Goal: Information Seeking & Learning: Learn about a topic

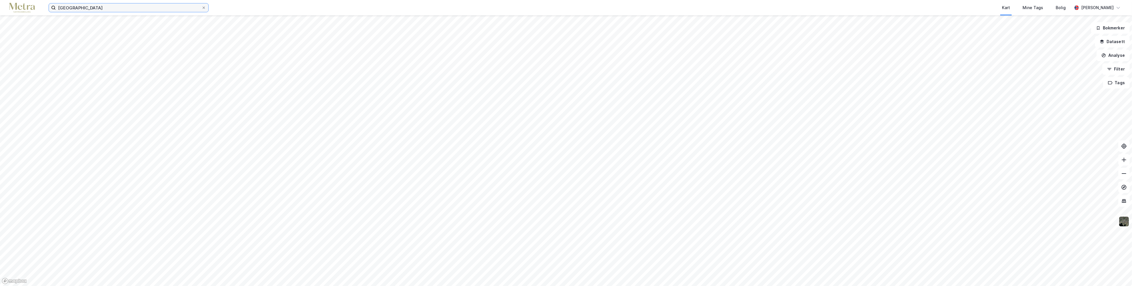
click at [153, 5] on input "[GEOGRAPHIC_DATA]" at bounding box center [129, 7] width 146 height 9
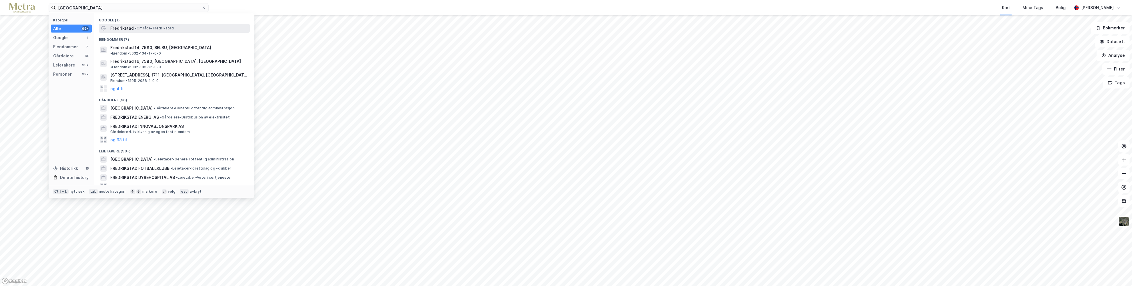
click at [150, 30] on span "• Område • [GEOGRAPHIC_DATA]" at bounding box center [154, 28] width 39 height 5
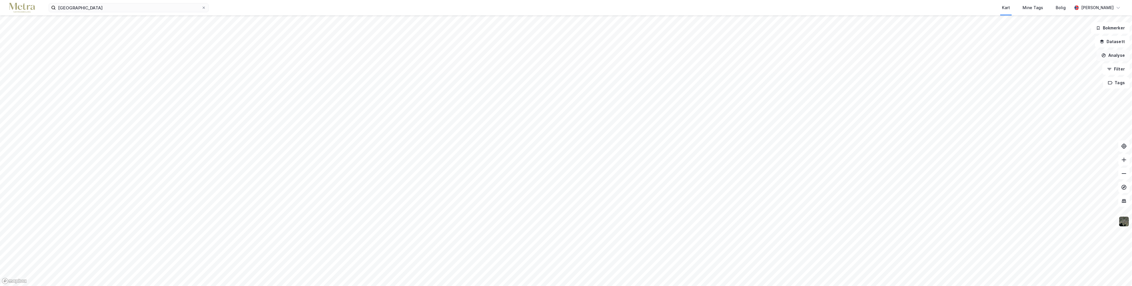
click at [1118, 56] on button "Analyse" at bounding box center [1112, 55] width 33 height 11
click at [1050, 75] on div "Tegn sirkel" at bounding box center [1060, 79] width 66 height 9
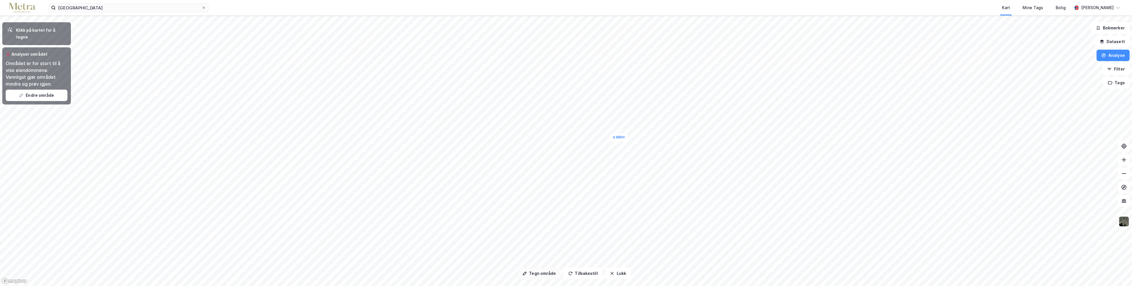
click at [549, 271] on button "Tegn område" at bounding box center [538, 273] width 43 height 11
click at [36, 90] on button "Endre område" at bounding box center [37, 95] width 62 height 11
click at [48, 90] on button "Endre område" at bounding box center [37, 95] width 62 height 11
click at [612, 274] on button "Lukk" at bounding box center [618, 273] width 26 height 11
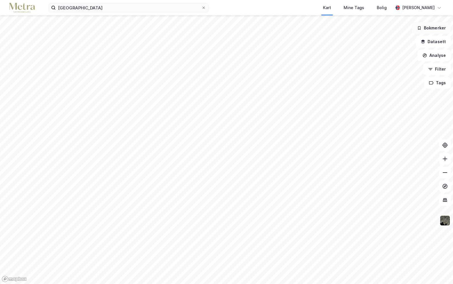
click at [421, 30] on icon "button" at bounding box center [419, 28] width 5 height 5
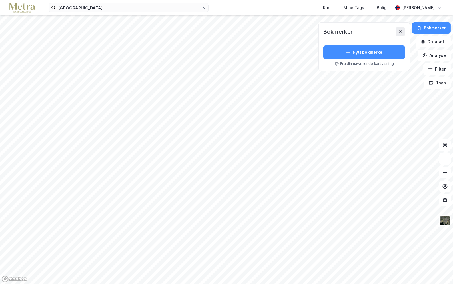
click at [261, 5] on div "Kart Mine Tags Bolig" at bounding box center [314, 7] width 157 height 15
click at [424, 68] on div "Bokmerker Nytt bokmerke Fra din nåværende kartvisning Bokmerker Datasett Analys…" at bounding box center [226, 149] width 453 height 269
click at [403, 28] on button at bounding box center [400, 31] width 9 height 9
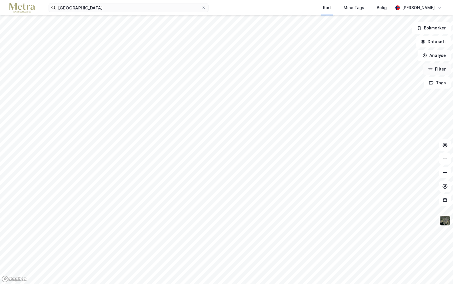
click at [435, 67] on button "Filter" at bounding box center [436, 68] width 27 height 11
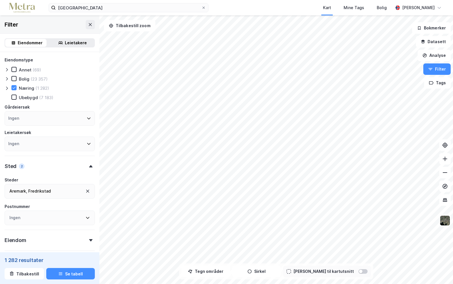
click at [64, 191] on div "Aremark , [GEOGRAPHIC_DATA]" at bounding box center [50, 191] width 90 height 15
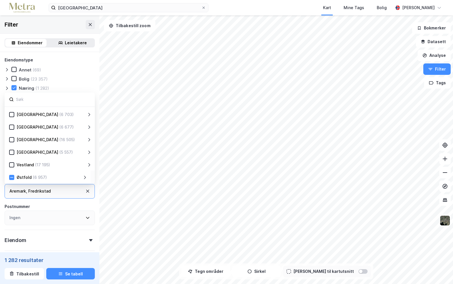
scroll to position [112, 0]
click at [69, 178] on div "Østfold (6 957)" at bounding box center [48, 177] width 68 height 7
click at [83, 175] on div "Østfold (6 957)" at bounding box center [48, 177] width 78 height 7
click at [38, 179] on div "(6 957)" at bounding box center [40, 177] width 14 height 7
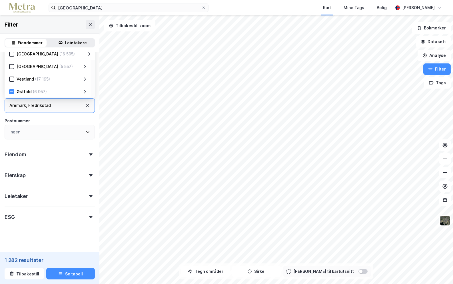
scroll to position [29, 0]
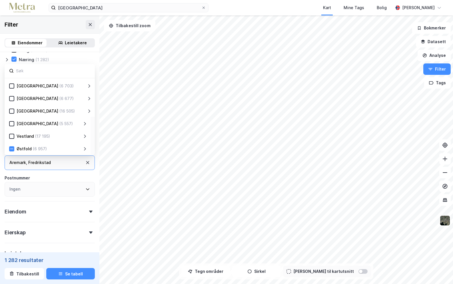
click at [37, 149] on div "(6 957)" at bounding box center [40, 148] width 14 height 7
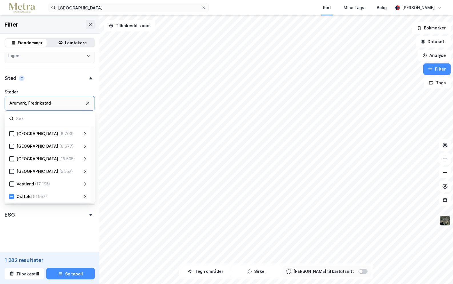
scroll to position [89, 0]
click at [86, 194] on icon at bounding box center [85, 196] width 5 height 5
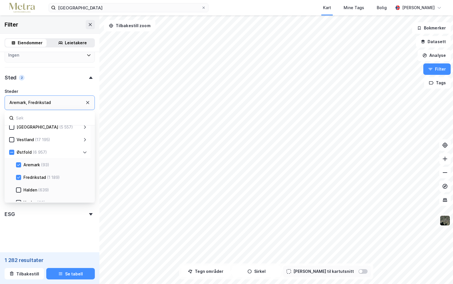
scroll to position [169, 0]
click at [45, 152] on div "(93)" at bounding box center [45, 151] width 8 height 7
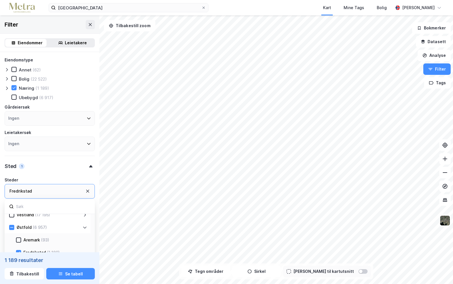
click at [56, 21] on div "Filter" at bounding box center [49, 24] width 99 height 18
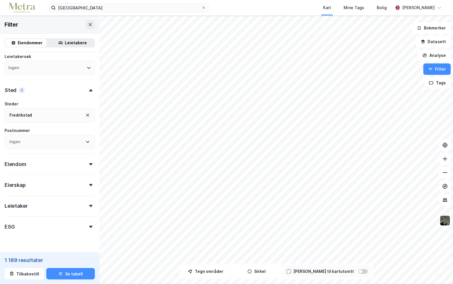
scroll to position [86, 0]
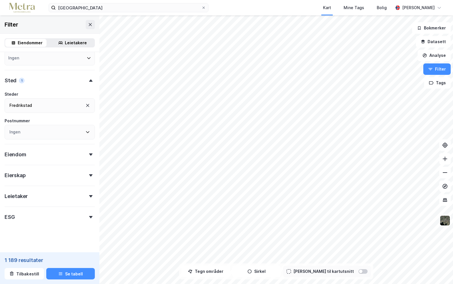
click at [88, 156] on div "Eiendom" at bounding box center [50, 152] width 90 height 16
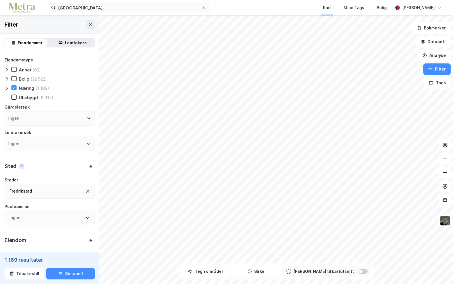
scroll to position [29, 0]
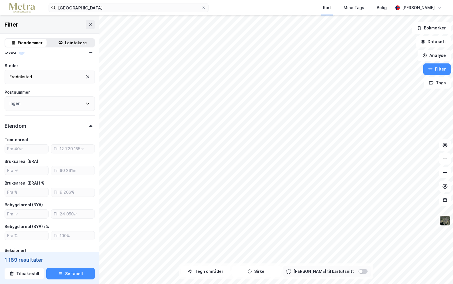
click at [88, 122] on div "Eiendom" at bounding box center [50, 123] width 90 height 16
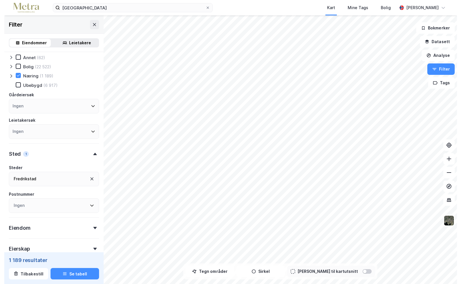
scroll to position [0, 0]
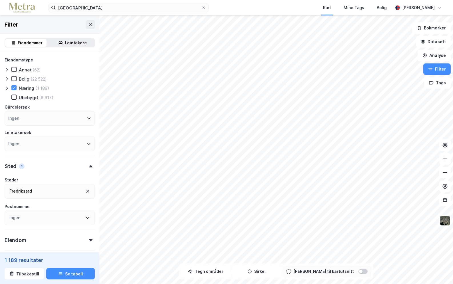
click at [5, 89] on icon at bounding box center [7, 88] width 5 height 5
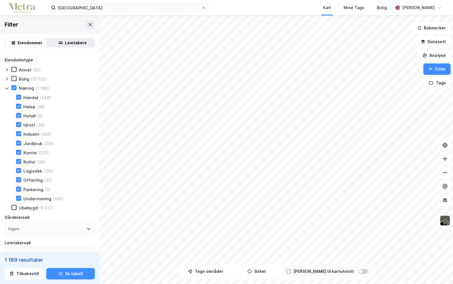
click at [30, 141] on div "Jordbruk" at bounding box center [32, 143] width 19 height 5
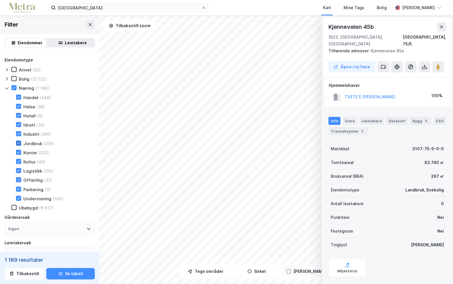
click at [19, 141] on icon at bounding box center [19, 143] width 4 height 4
click at [18, 142] on icon at bounding box center [19, 143] width 4 height 4
click at [443, 26] on icon at bounding box center [441, 27] width 5 height 5
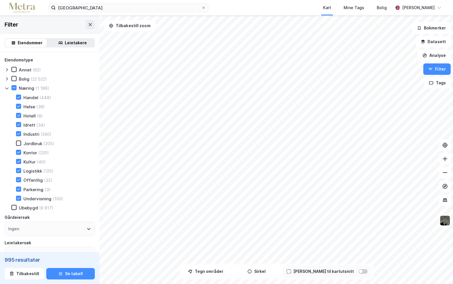
click at [28, 141] on div "Jordbruk" at bounding box center [32, 143] width 19 height 5
click at [30, 96] on div "Handel" at bounding box center [30, 97] width 15 height 5
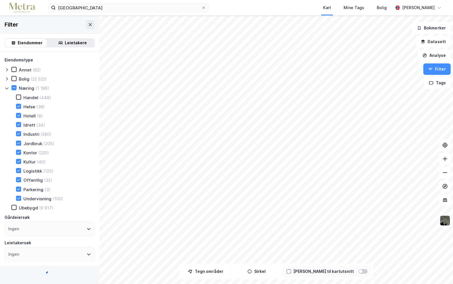
click at [30, 96] on div "Handel" at bounding box center [30, 97] width 15 height 5
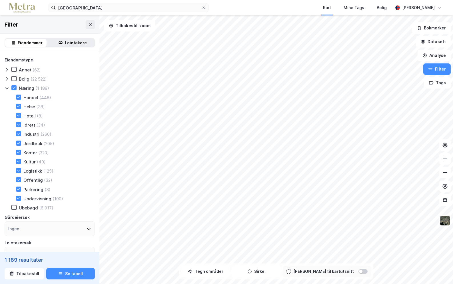
click at [15, 143] on div "Jordbruk (205)" at bounding box center [31, 144] width 45 height 6
click at [33, 142] on div "Jordbruk" at bounding box center [32, 143] width 19 height 5
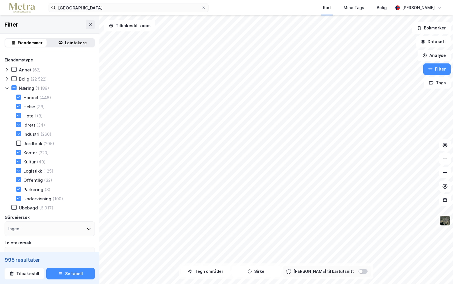
click at [33, 142] on div "Jordbruk" at bounding box center [32, 143] width 19 height 5
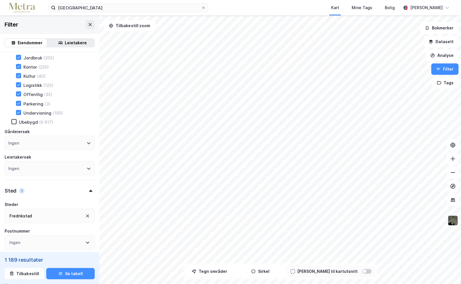
scroll to position [143, 0]
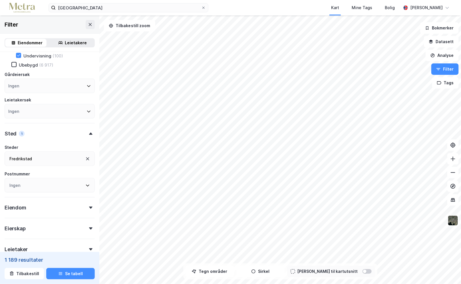
click at [49, 157] on div "Fredrikstad" at bounding box center [50, 158] width 90 height 15
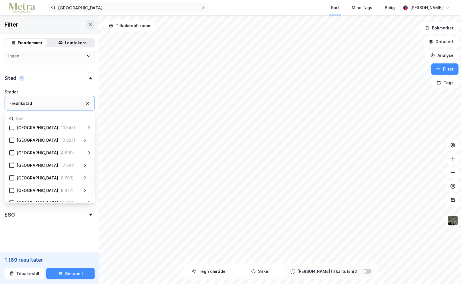
scroll to position [112, 0]
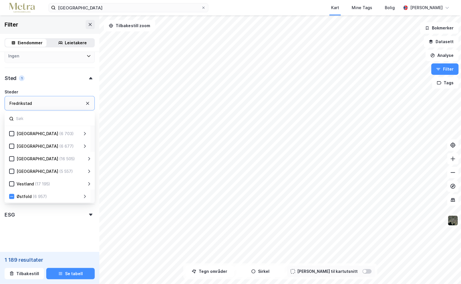
click at [45, 102] on div "Fredrikstad" at bounding box center [50, 103] width 90 height 15
click at [85, 101] on icon at bounding box center [87, 103] width 5 height 5
click at [87, 195] on div "Østfold (6 957)" at bounding box center [48, 196] width 86 height 13
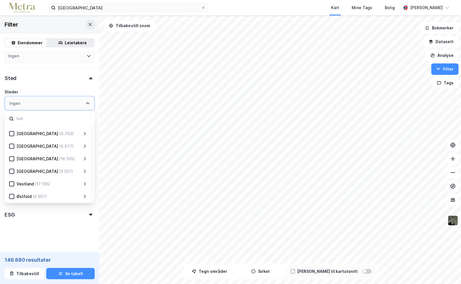
click at [84, 194] on icon at bounding box center [85, 196] width 5 height 5
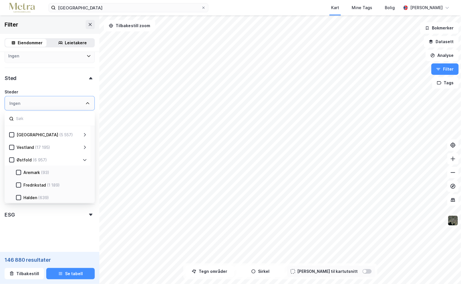
scroll to position [169, 0]
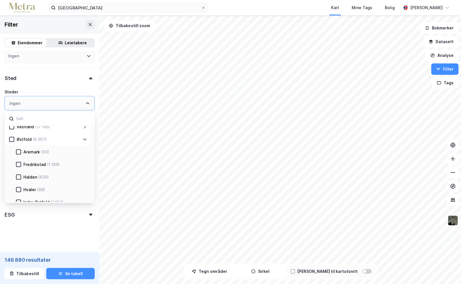
click at [41, 176] on div "(639)" at bounding box center [43, 177] width 11 height 7
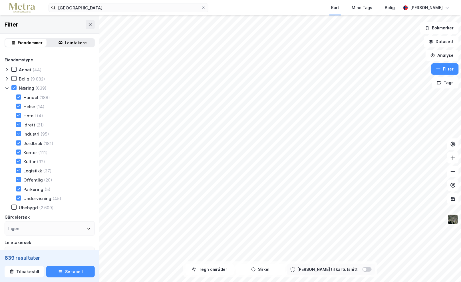
click at [375, 282] on html "fredrikstad Kart Mine Tags [PERSON_NAME] [PERSON_NAME] Filter Eiendommer Leieta…" at bounding box center [230, 141] width 461 height 282
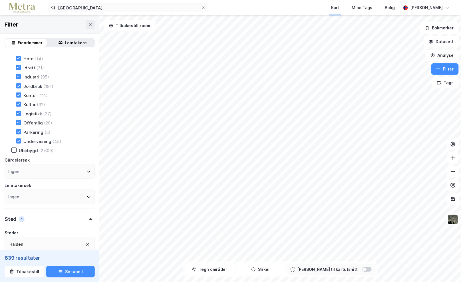
scroll to position [114, 0]
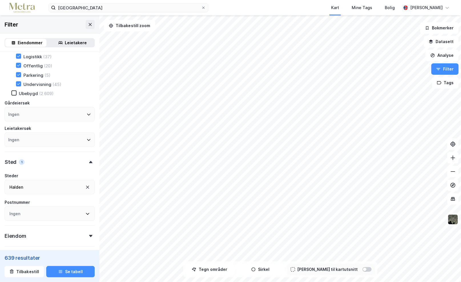
click at [49, 185] on div "Halden" at bounding box center [50, 187] width 90 height 15
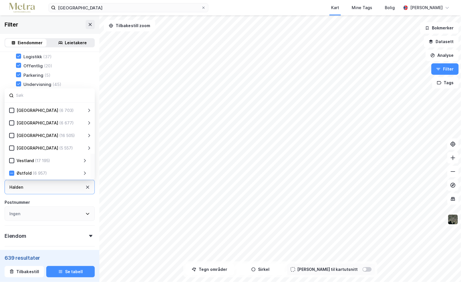
scroll to position [200, 0]
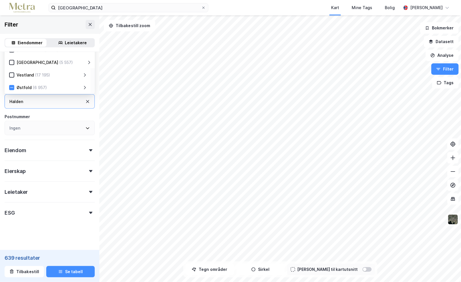
click at [84, 85] on icon at bounding box center [85, 87] width 5 height 5
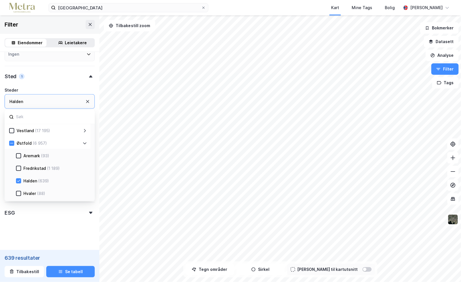
scroll to position [169, 0]
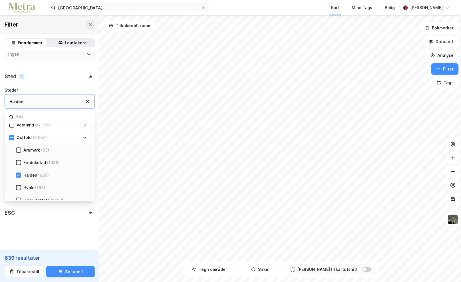
click at [35, 173] on div "Halden" at bounding box center [30, 175] width 14 height 7
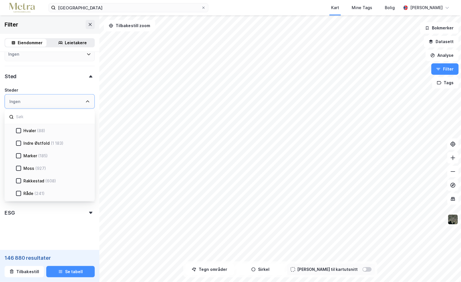
click at [40, 169] on div "(927)" at bounding box center [40, 168] width 11 height 7
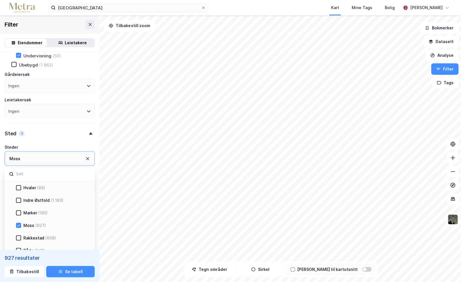
scroll to position [255, 0]
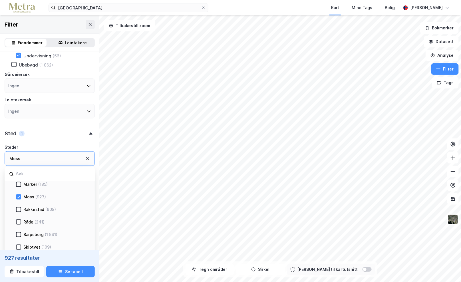
click at [30, 194] on div "Moss" at bounding box center [28, 197] width 11 height 7
click at [40, 231] on div "Sarpsborg" at bounding box center [33, 234] width 20 height 7
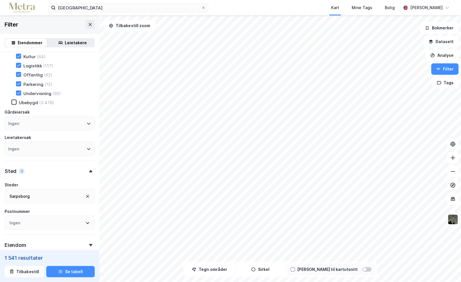
scroll to position [114, 0]
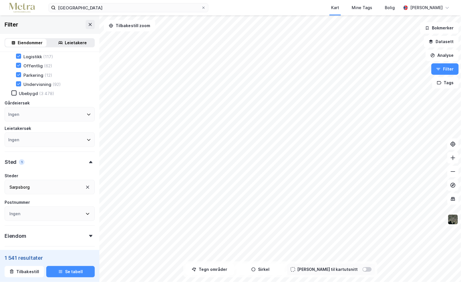
click at [71, 188] on div "Sarpsborg" at bounding box center [50, 187] width 90 height 15
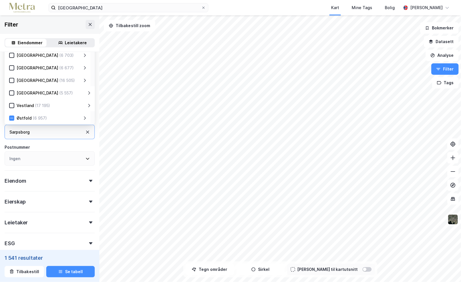
scroll to position [200, 0]
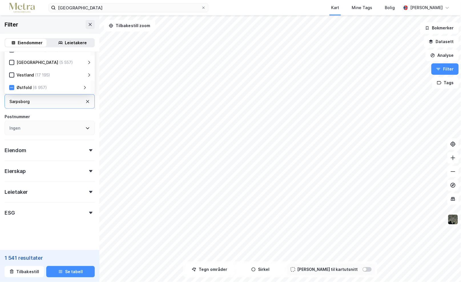
click at [84, 85] on icon at bounding box center [85, 87] width 5 height 5
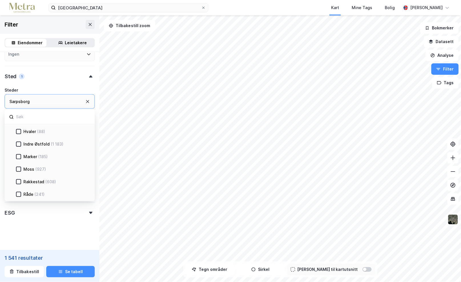
scroll to position [227, 0]
click at [53, 141] on div "(1 183)" at bounding box center [57, 143] width 13 height 7
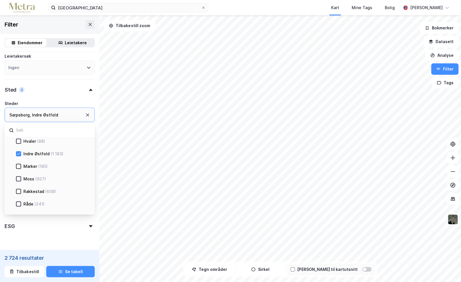
scroll to position [255, 0]
click at [39, 190] on div "Sarpsborg" at bounding box center [33, 191] width 20 height 7
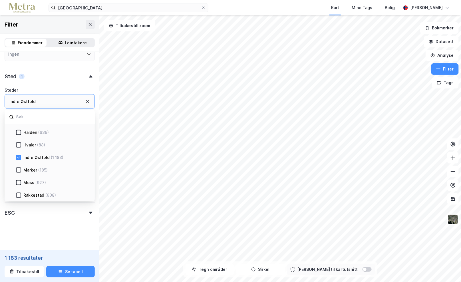
scroll to position [206, 0]
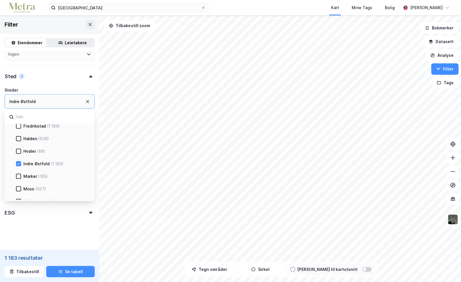
click at [36, 162] on div "Indre Østfold" at bounding box center [36, 164] width 26 height 7
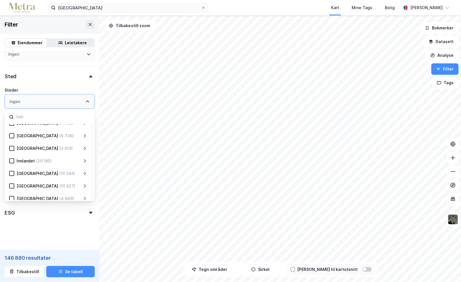
scroll to position [6, 0]
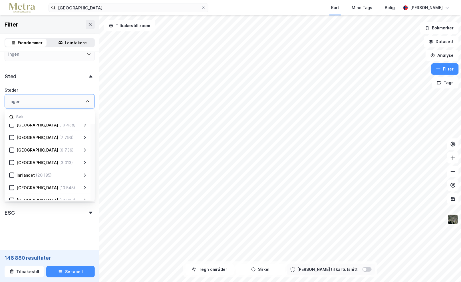
click at [83, 135] on icon at bounding box center [85, 137] width 5 height 5
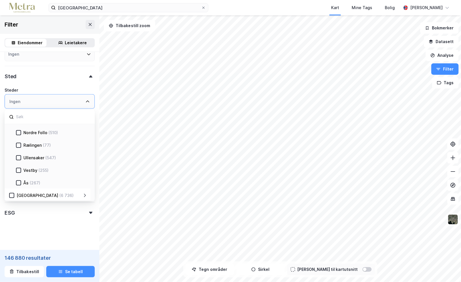
scroll to position [235, 0]
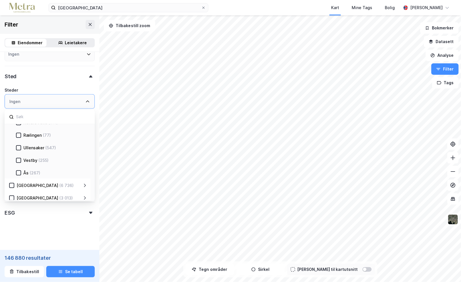
click at [21, 173] on div "Ås (267)" at bounding box center [54, 173] width 66 height 7
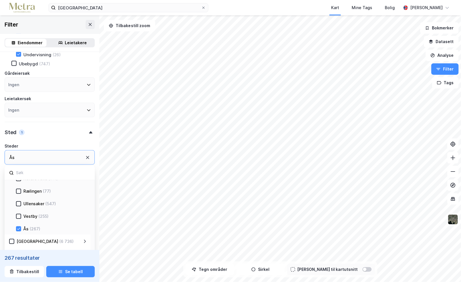
scroll to position [143, 0]
click at [20, 217] on icon at bounding box center [19, 218] width 4 height 4
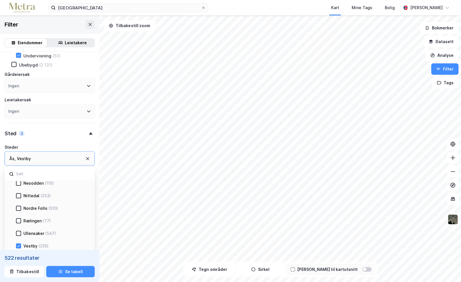
click at [22, 206] on div "Nordre Follo (510)" at bounding box center [54, 208] width 66 height 7
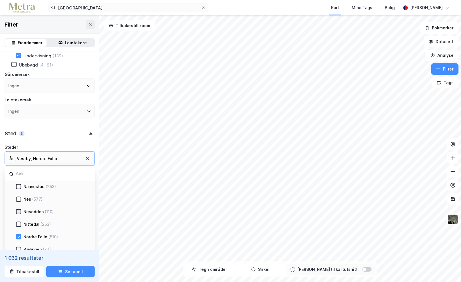
click at [20, 210] on icon at bounding box center [19, 212] width 4 height 4
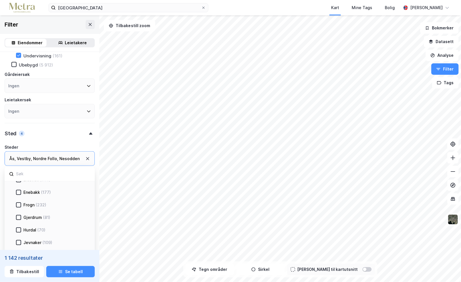
scroll to position [63, 0]
click at [29, 210] on div "Frogn" at bounding box center [28, 213] width 11 height 7
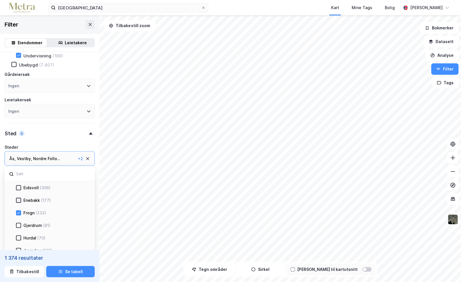
click at [18, 199] on icon at bounding box center [19, 201] width 4 height 4
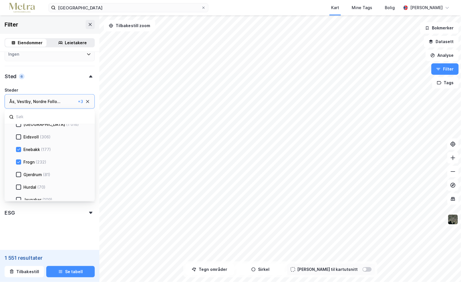
scroll to position [57, 0]
click at [37, 149] on div "Enebakk" at bounding box center [31, 149] width 17 height 7
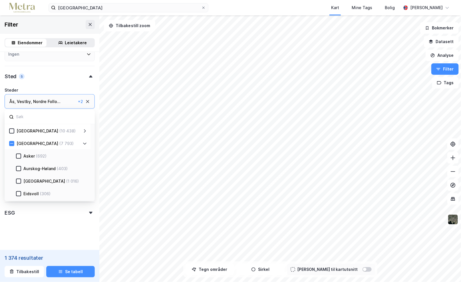
scroll to position [29, 0]
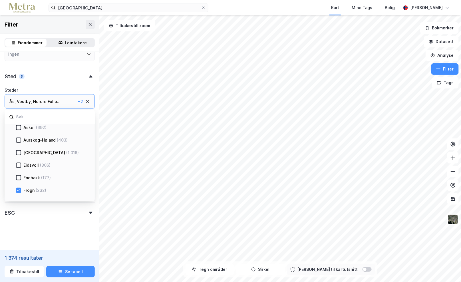
click at [38, 176] on div "Enebakk" at bounding box center [31, 178] width 17 height 7
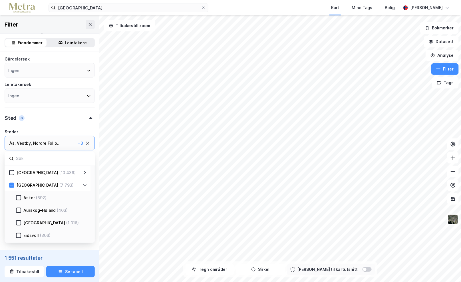
scroll to position [171, 0]
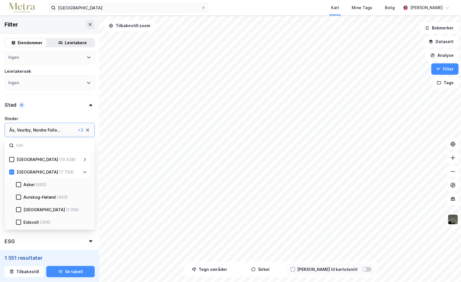
click at [14, 171] on div "[GEOGRAPHIC_DATA] (7 793)" at bounding box center [48, 172] width 68 height 7
click at [9, 170] on div at bounding box center [11, 172] width 5 height 5
click at [13, 171] on icon at bounding box center [12, 172] width 4 height 4
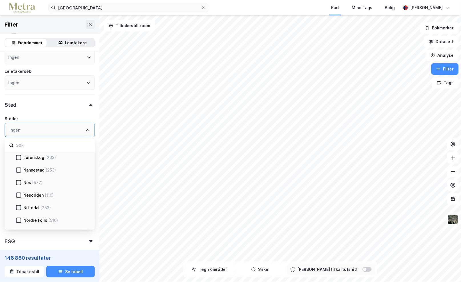
scroll to position [171, 0]
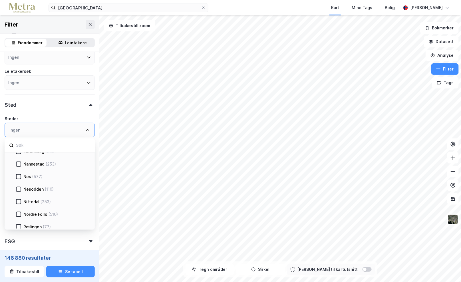
click at [42, 212] on div "Nordre Follo" at bounding box center [35, 214] width 24 height 7
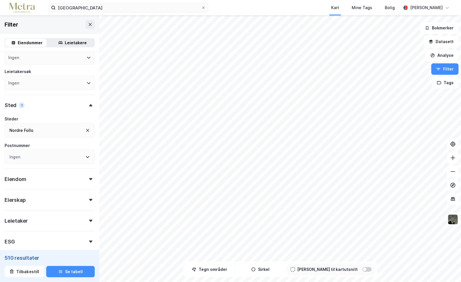
scroll to position [171, 0]
click at [73, 130] on div "Nordre Follo" at bounding box center [50, 130] width 90 height 15
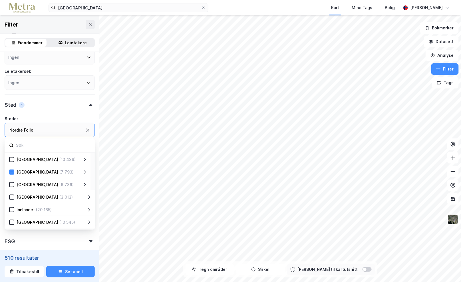
click at [86, 170] on icon at bounding box center [85, 172] width 5 height 5
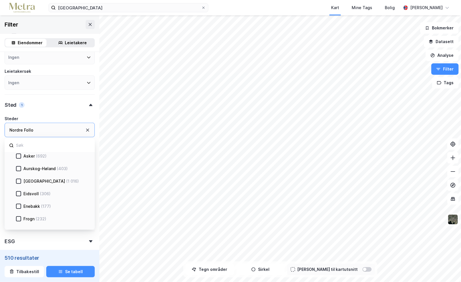
click at [38, 203] on div "Enebakk" at bounding box center [31, 206] width 17 height 7
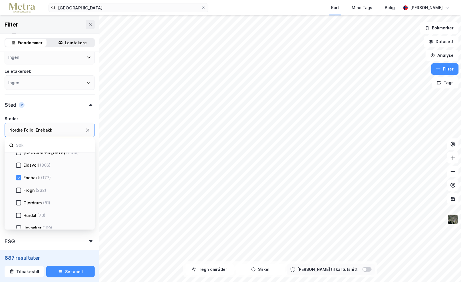
click at [30, 189] on div "Frogn" at bounding box center [28, 190] width 11 height 7
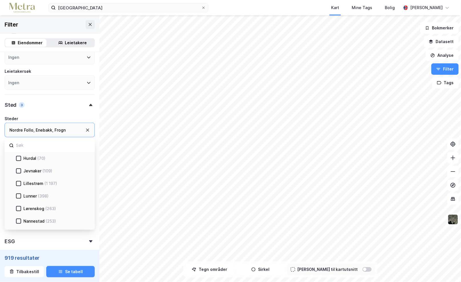
scroll to position [143, 0]
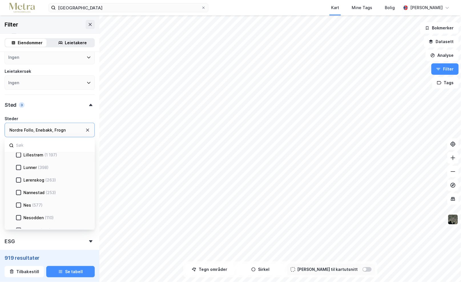
click at [37, 218] on div "Nesodden" at bounding box center [33, 218] width 20 height 7
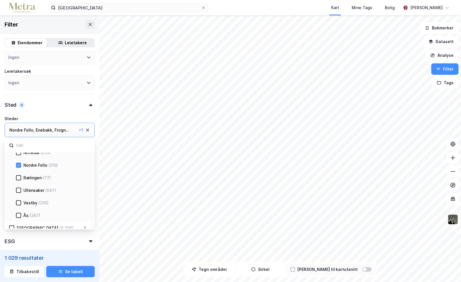
scroll to position [229, 0]
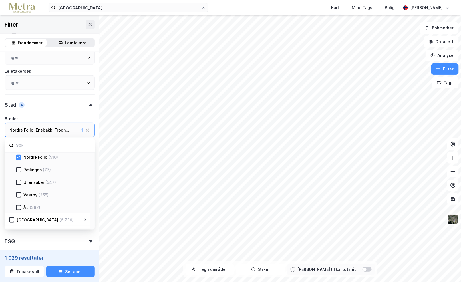
drag, startPoint x: 41, startPoint y: 194, endPoint x: 36, endPoint y: 197, distance: 6.6
click at [41, 194] on div "(255)" at bounding box center [44, 195] width 10 height 7
click at [34, 206] on div "(267)" at bounding box center [35, 207] width 11 height 7
